Goal: Task Accomplishment & Management: Use online tool/utility

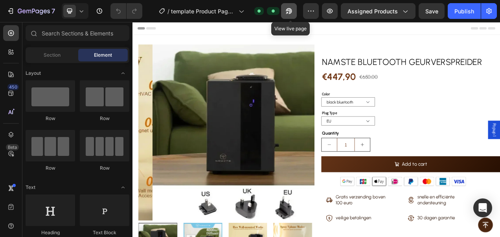
click at [293, 9] on icon "button" at bounding box center [289, 11] width 8 height 8
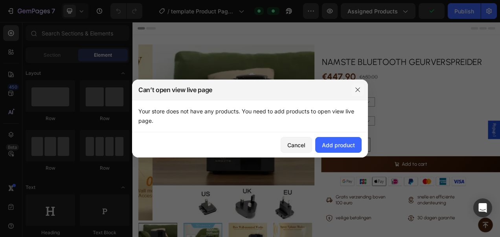
click at [356, 91] on icon "button" at bounding box center [358, 89] width 6 height 6
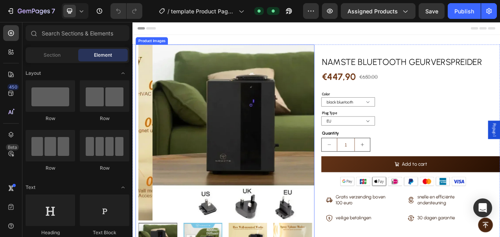
click at [165, 47] on div "Product Images" at bounding box center [157, 45] width 38 height 7
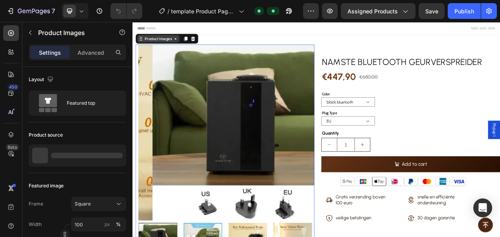
click at [166, 47] on div "Product Images" at bounding box center [165, 43] width 54 height 9
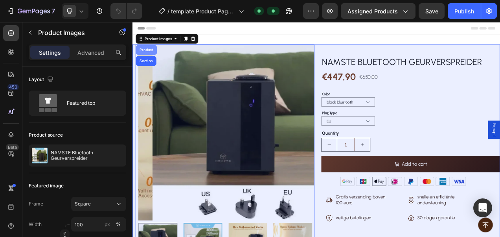
click at [157, 59] on div "Product" at bounding box center [150, 57] width 21 height 5
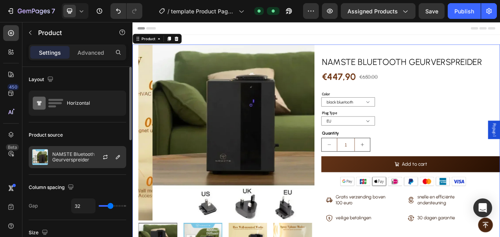
click at [82, 154] on p "NAMSTE Bluetooth Geurverspreider" at bounding box center [87, 156] width 70 height 11
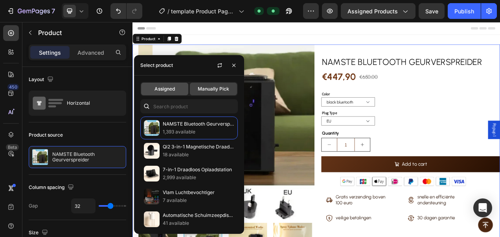
click at [169, 86] on span "Assigned" at bounding box center [164, 88] width 20 height 7
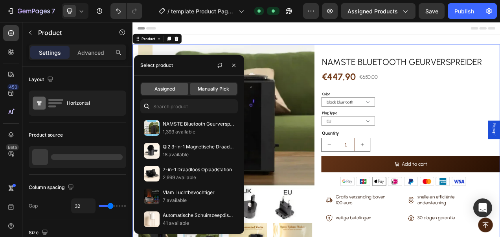
click at [167, 89] on span "Assigned" at bounding box center [164, 88] width 20 height 7
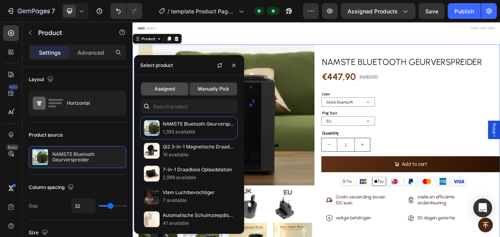
click at [173, 86] on span "Assigned" at bounding box center [164, 88] width 20 height 7
drag, startPoint x: 174, startPoint y: 88, endPoint x: 46, endPoint y: 273, distance: 225.0
click at [174, 88] on span "Assigned" at bounding box center [164, 88] width 20 height 7
click at [160, 95] on div "Assigned" at bounding box center [164, 89] width 47 height 13
click at [173, 90] on span "Assigned" at bounding box center [164, 88] width 20 height 7
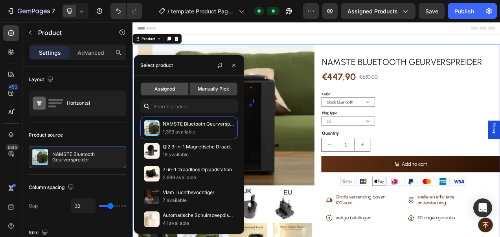
click at [177, 91] on div "Assigned" at bounding box center [164, 89] width 47 height 13
